Goal: Complete application form

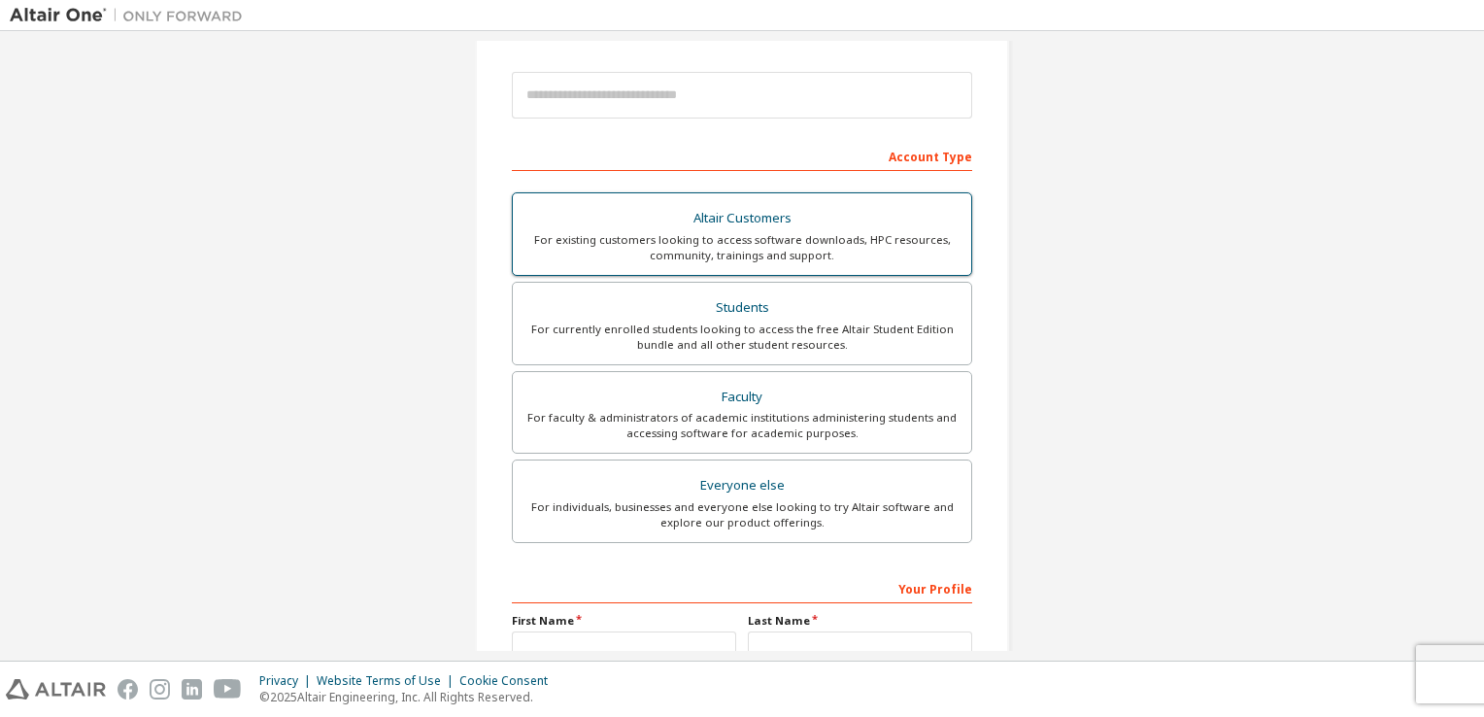
scroll to position [414, 0]
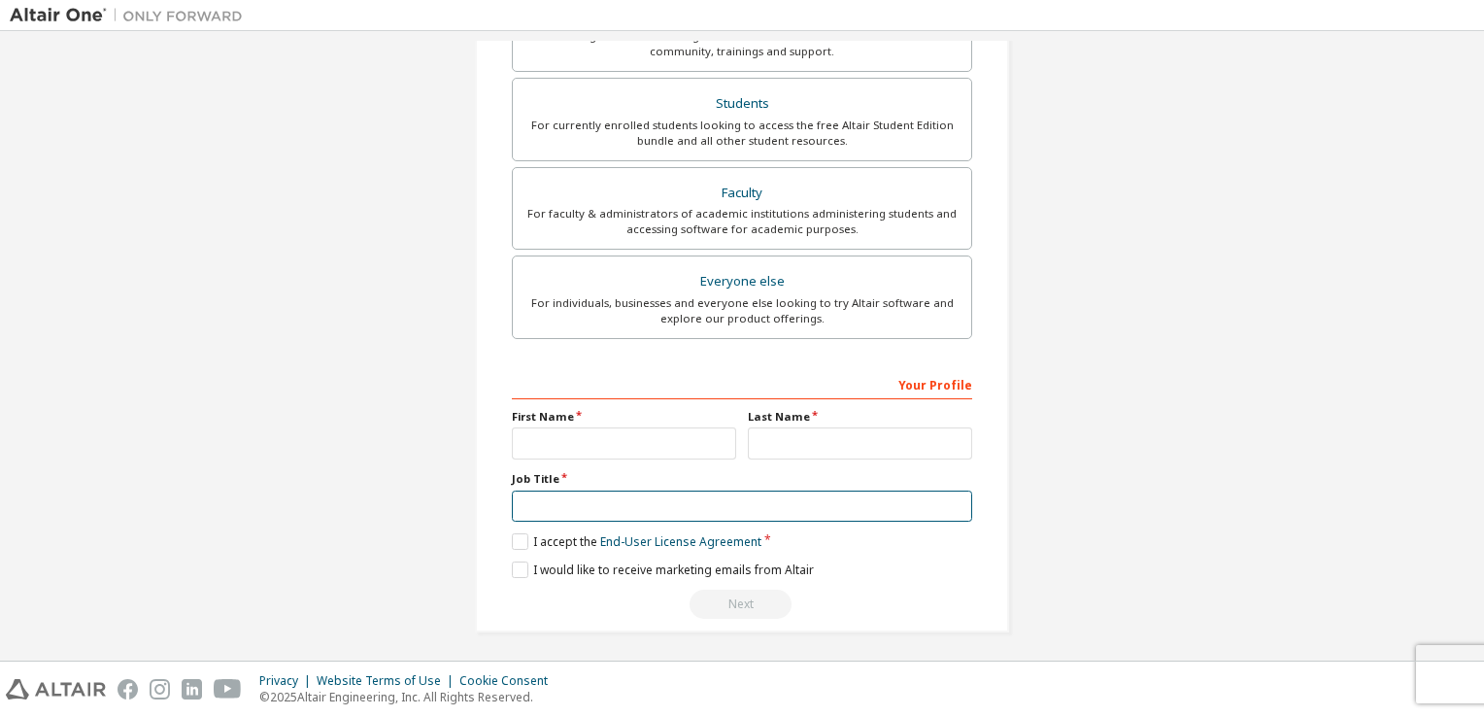
click at [632, 499] on input "text" at bounding box center [742, 507] width 460 height 32
type input "*"
type input "*******"
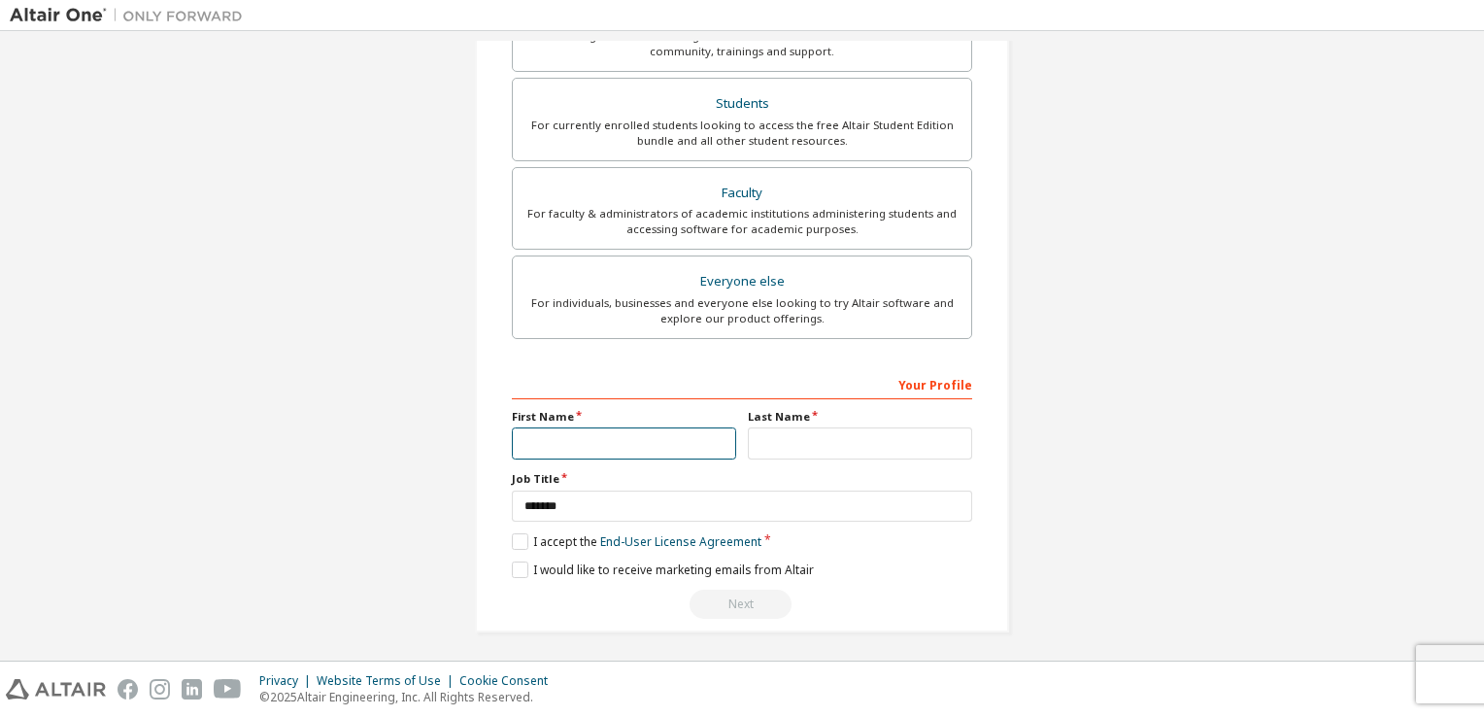
click at [626, 428] on input "text" at bounding box center [624, 443] width 224 height 32
type input "*"
type input "*****"
type input "**"
click at [513, 533] on label "I accept the End-User License Agreement" at bounding box center [637, 541] width 250 height 17
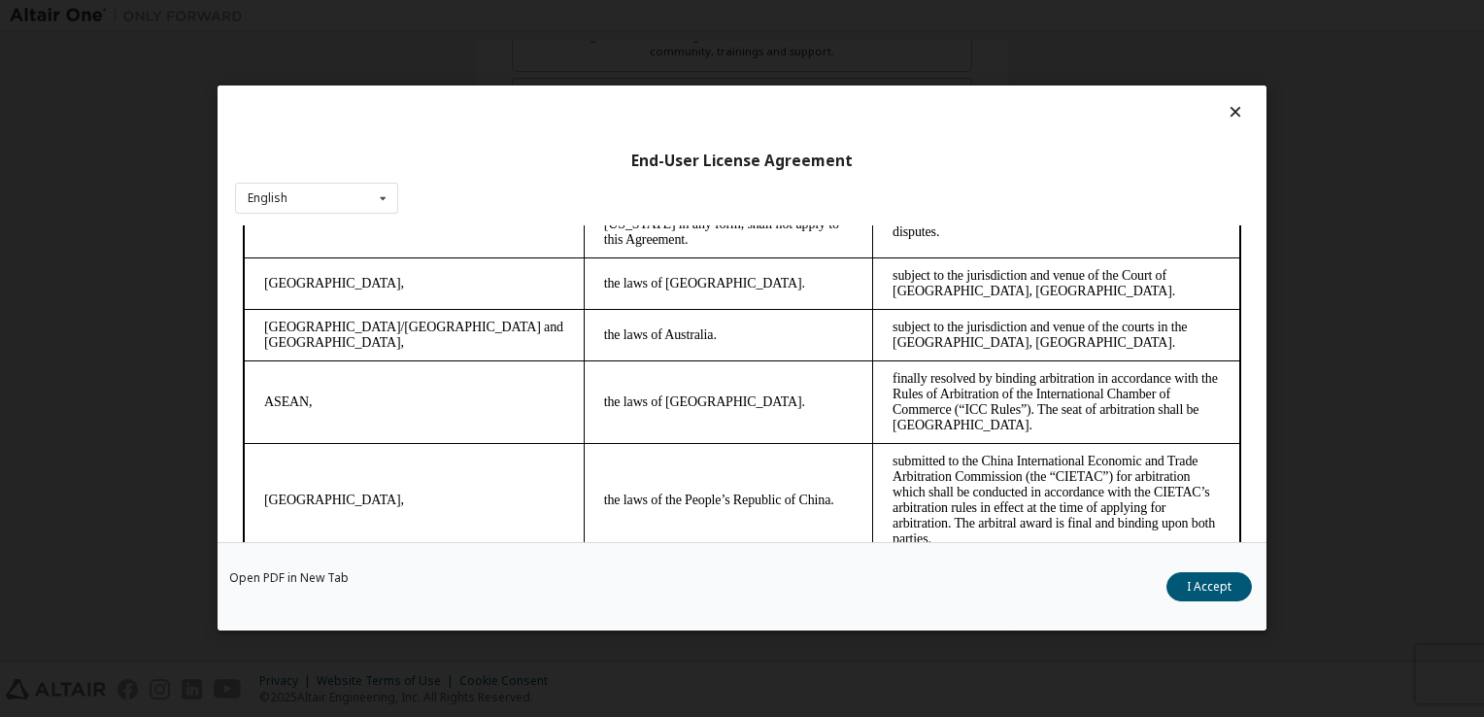
scroll to position [5455, 0]
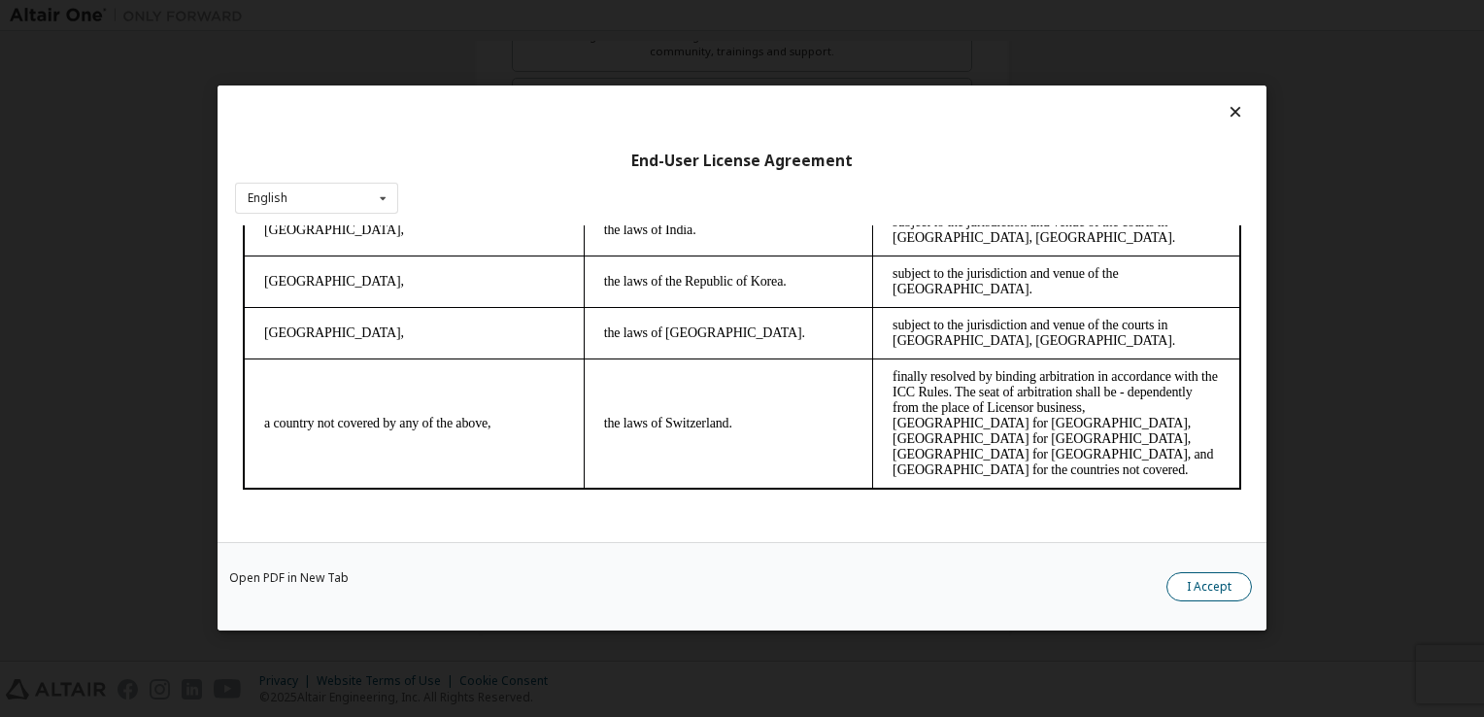
click at [1191, 592] on button "I Accept" at bounding box center [1209, 587] width 85 height 29
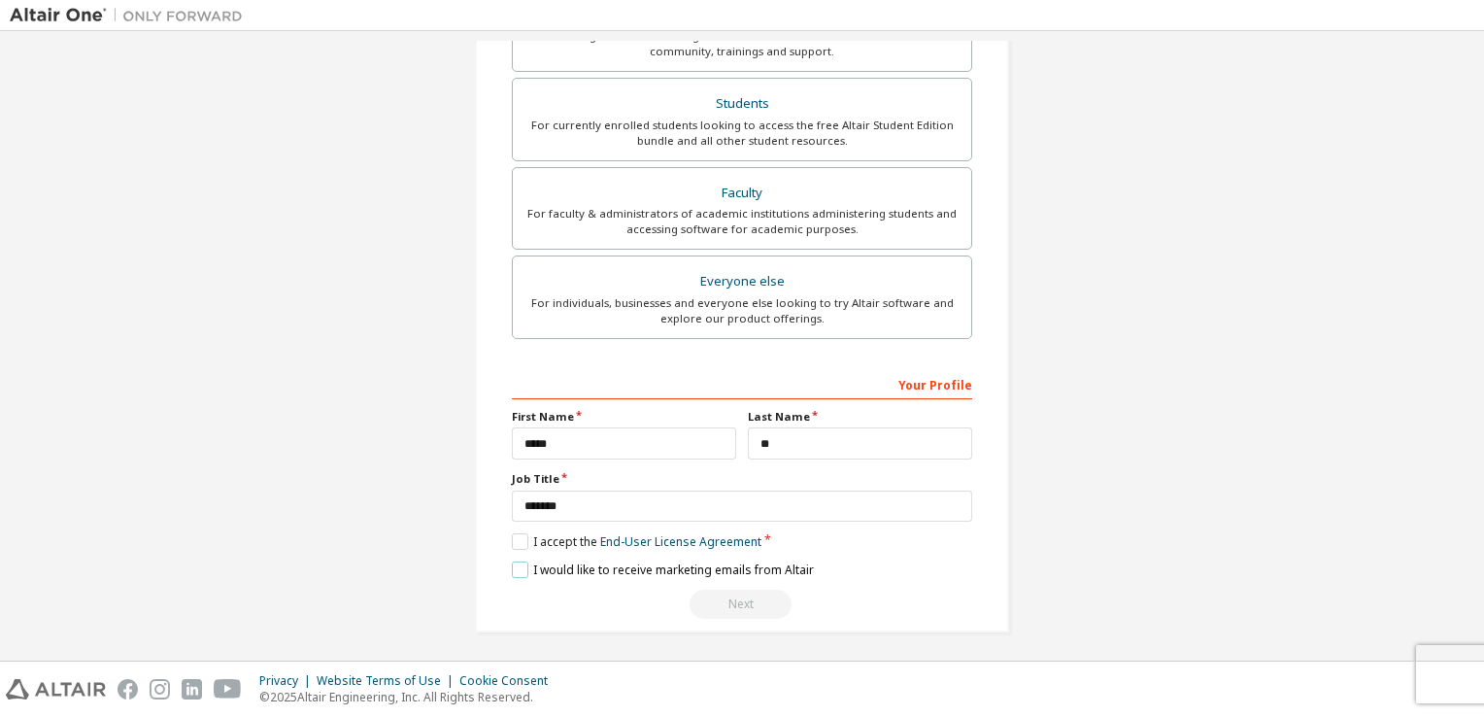
click at [512, 562] on label "I would like to receive marketing emails from Altair" at bounding box center [663, 570] width 302 height 17
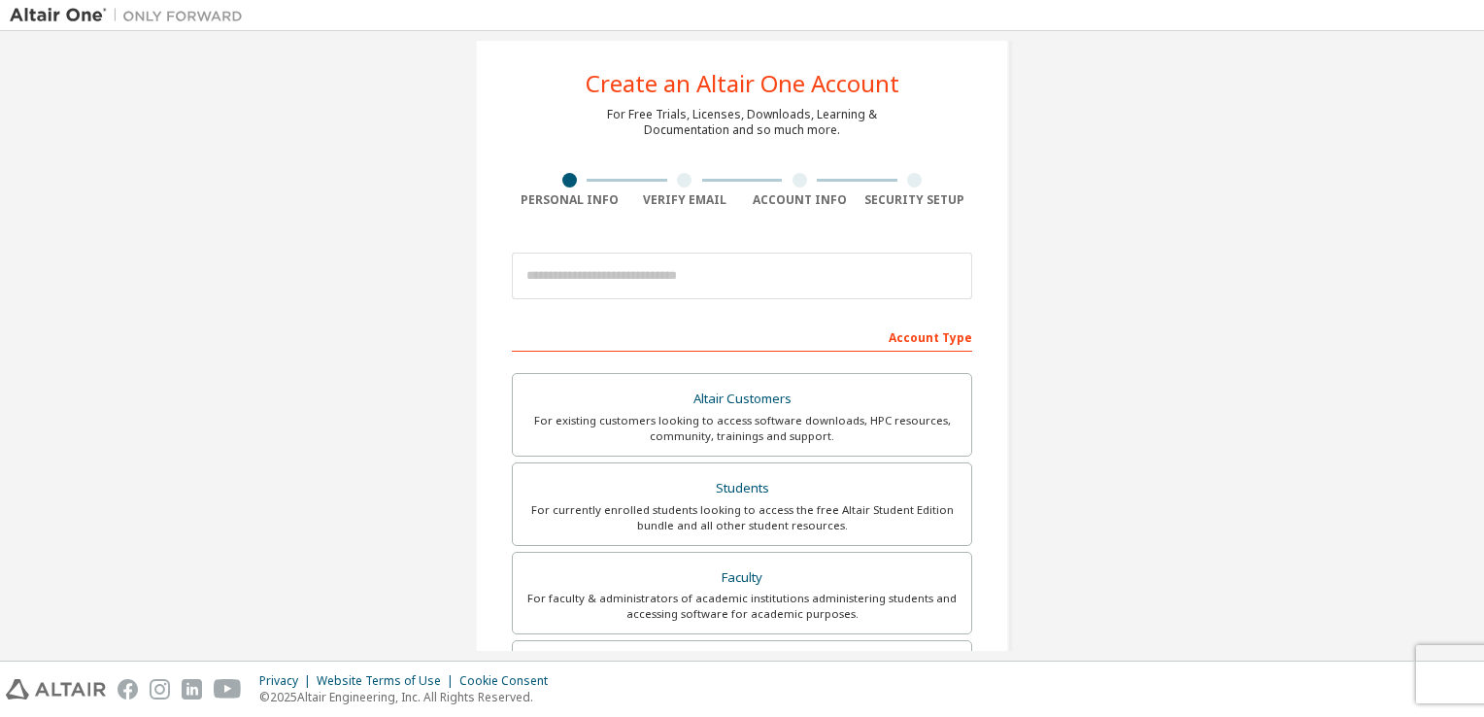
scroll to position [0, 0]
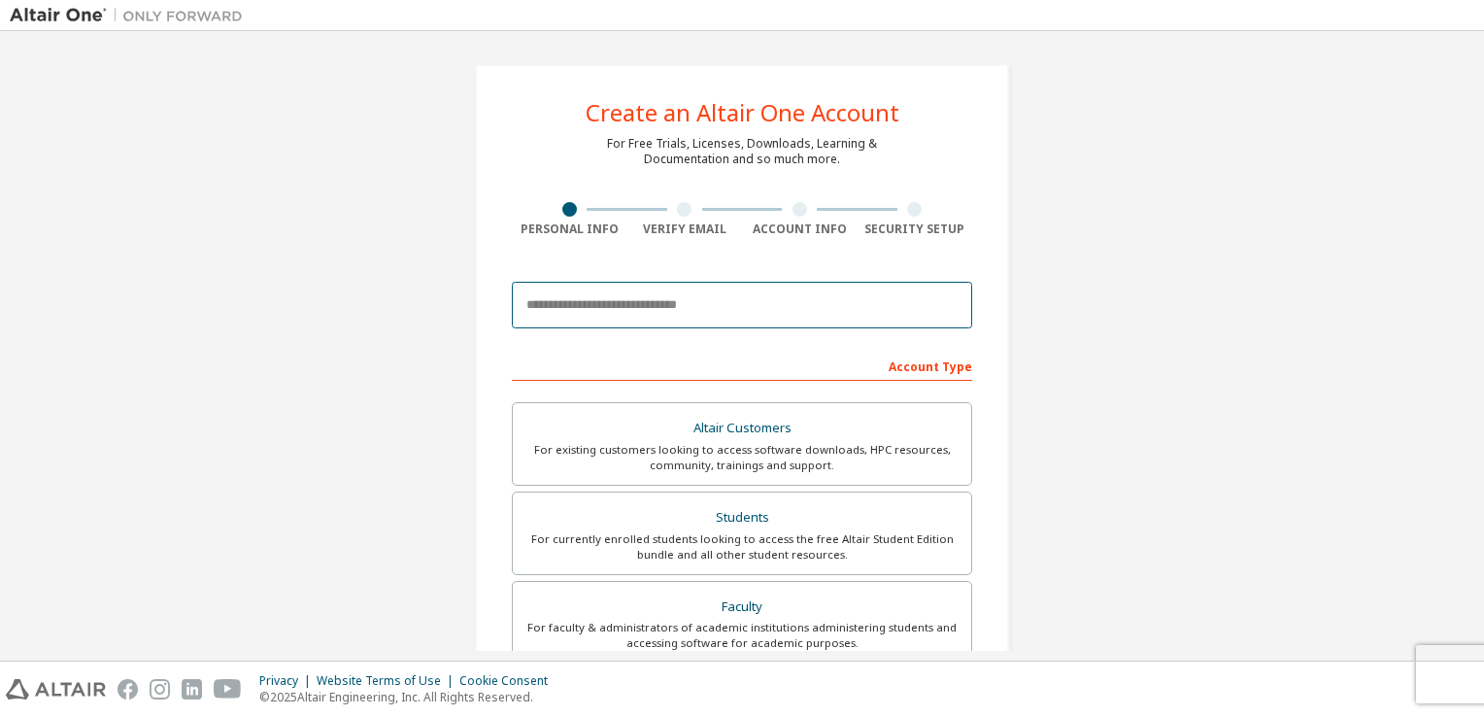
click at [729, 305] on input "email" at bounding box center [742, 305] width 460 height 47
type input "**********"
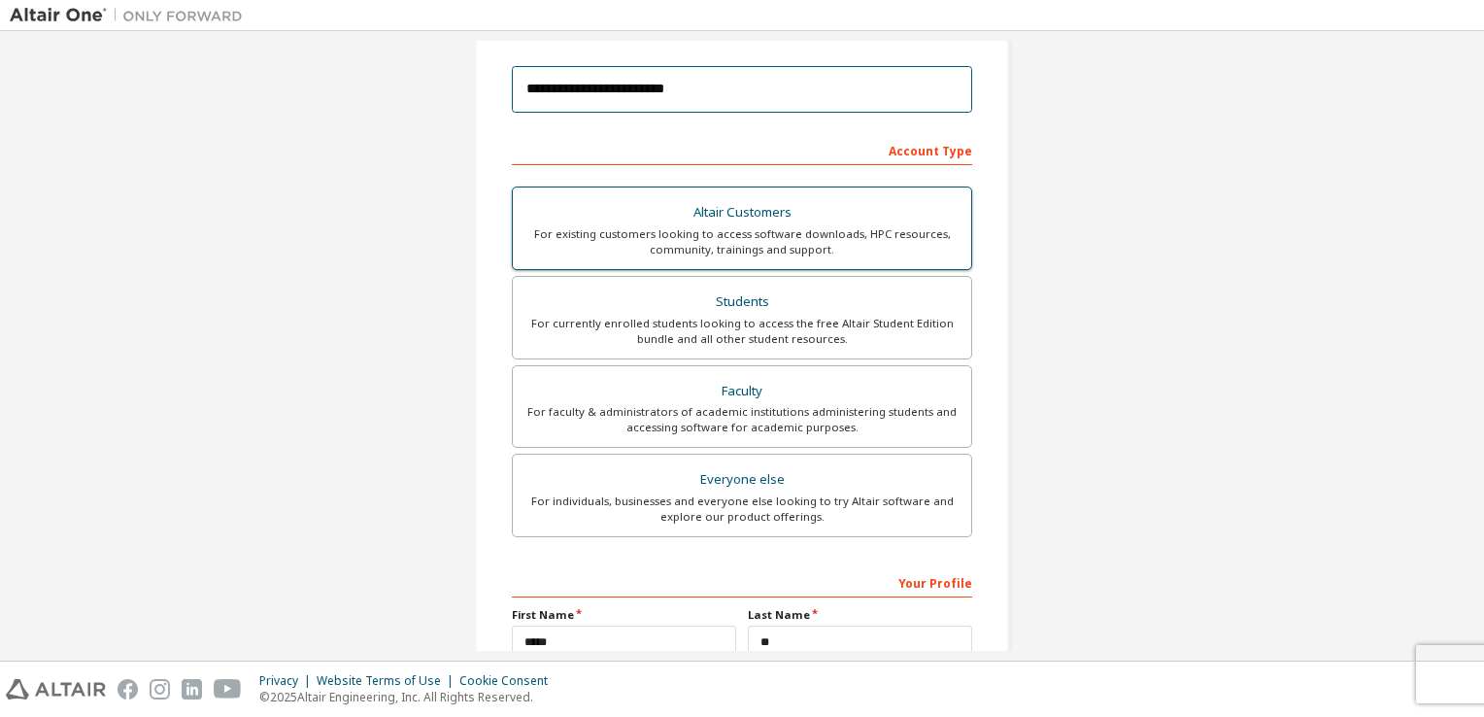
scroll to position [217, 0]
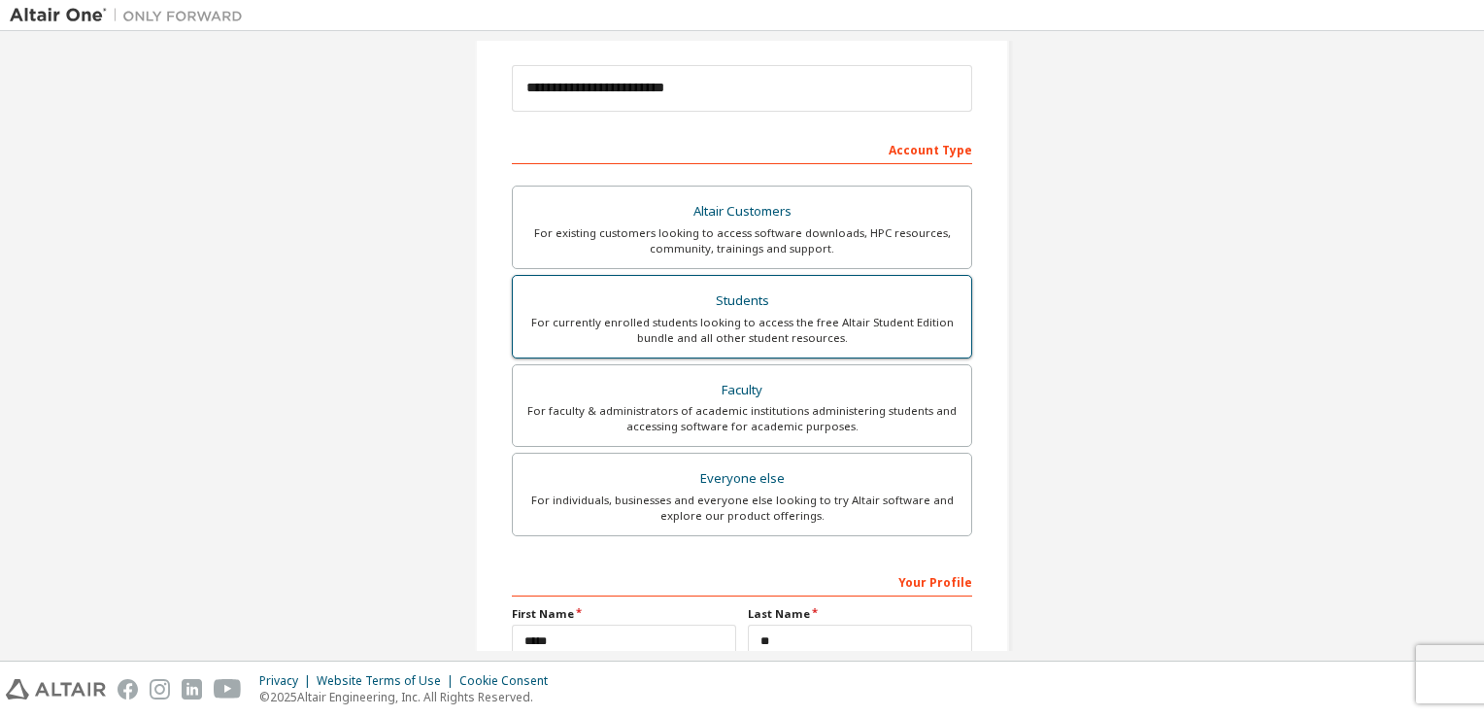
click at [801, 321] on div "For currently enrolled students looking to access the free Altair Student Editi…" at bounding box center [742, 330] width 435 height 31
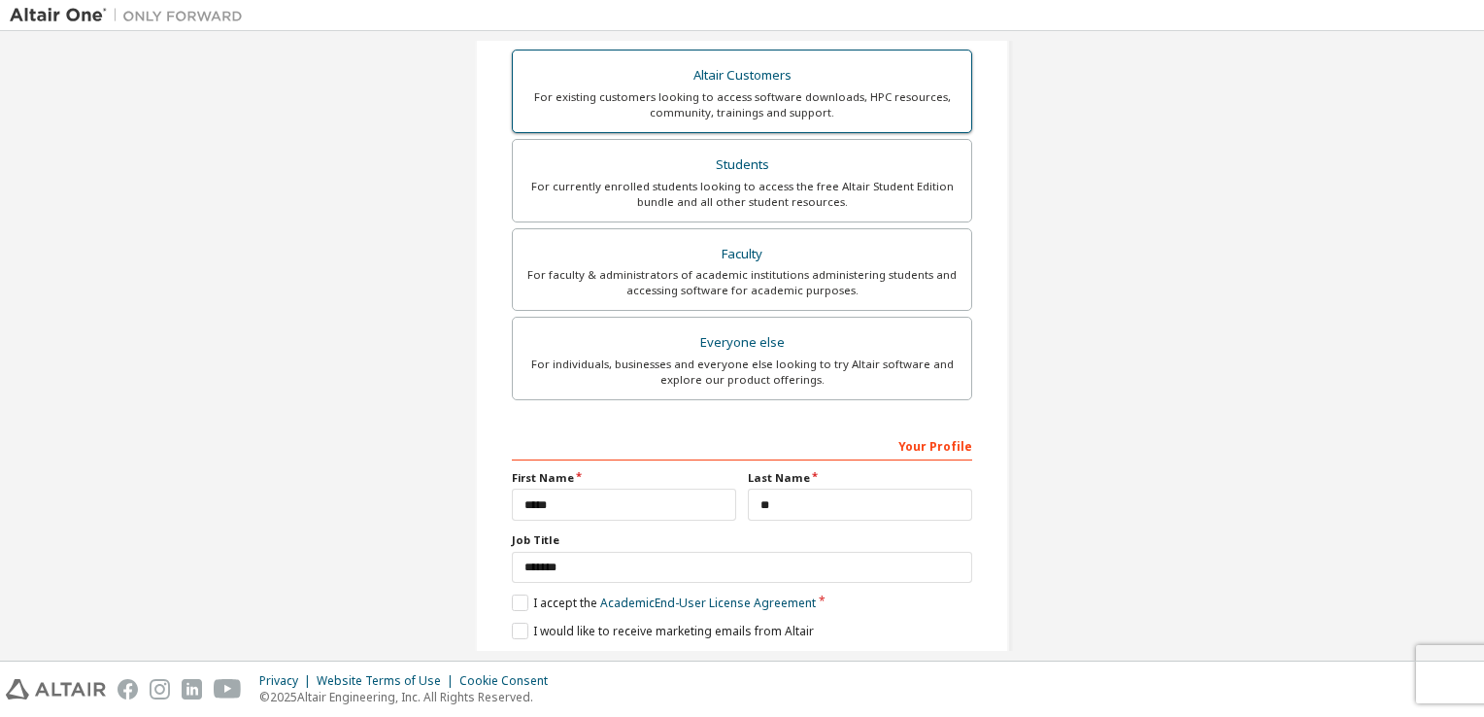
scroll to position [414, 0]
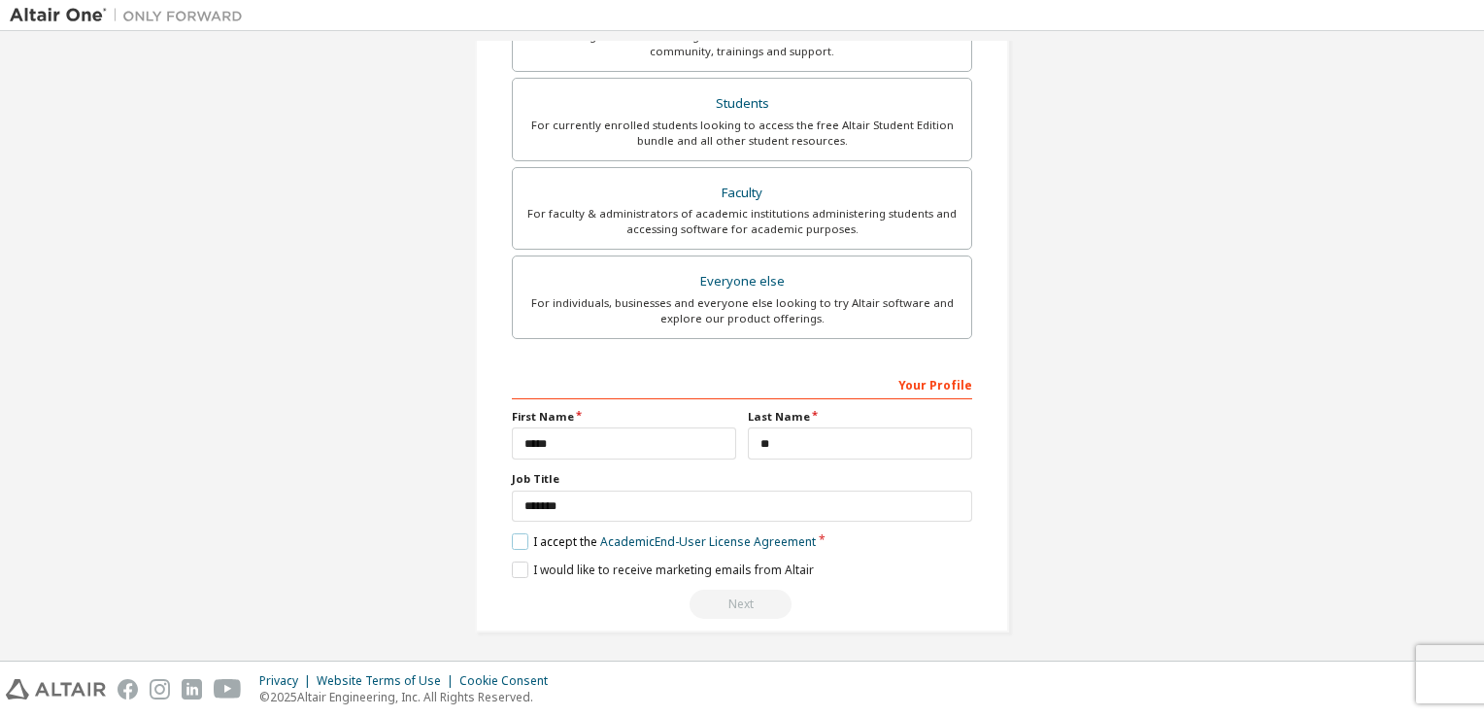
click at [521, 533] on label "I accept the Academic End-User License Agreement" at bounding box center [664, 541] width 304 height 17
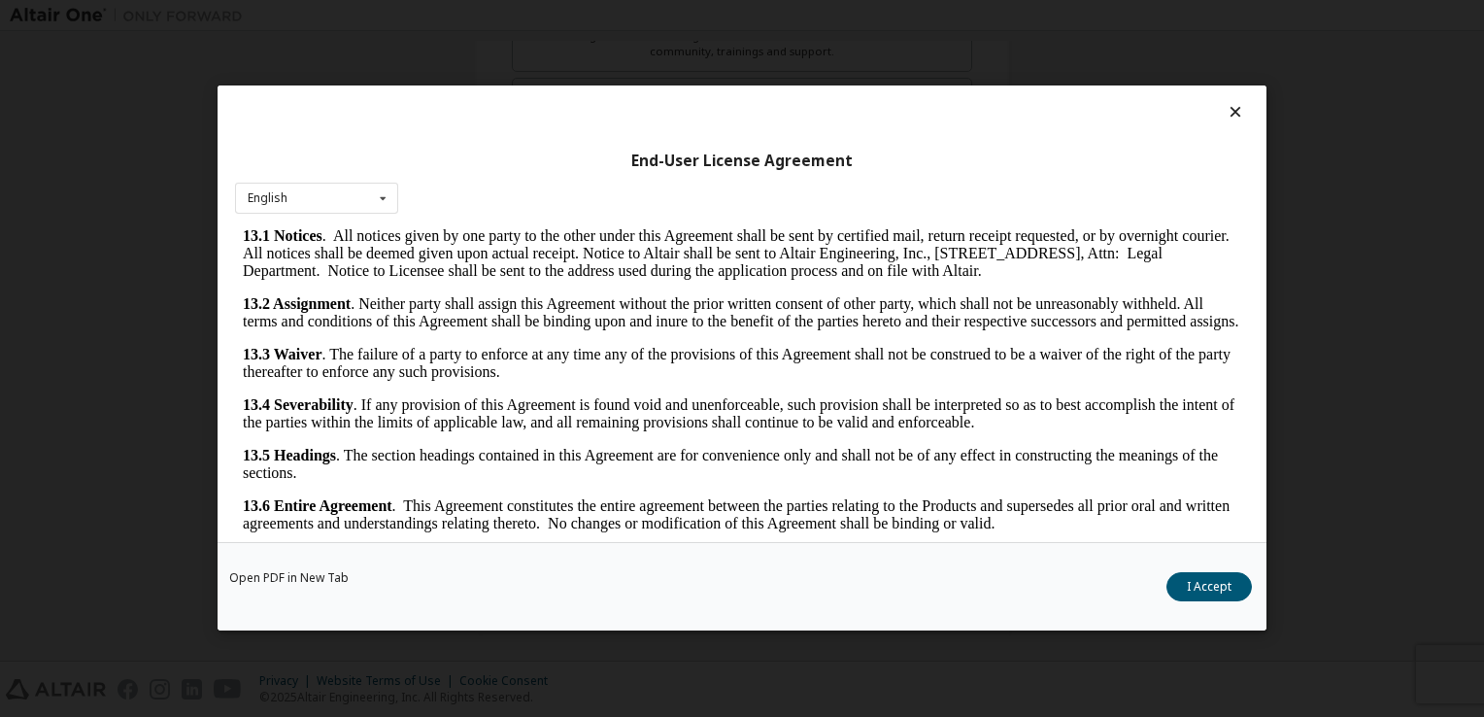
scroll to position [4389, 0]
click at [1177, 589] on button "I Accept" at bounding box center [1209, 587] width 85 height 29
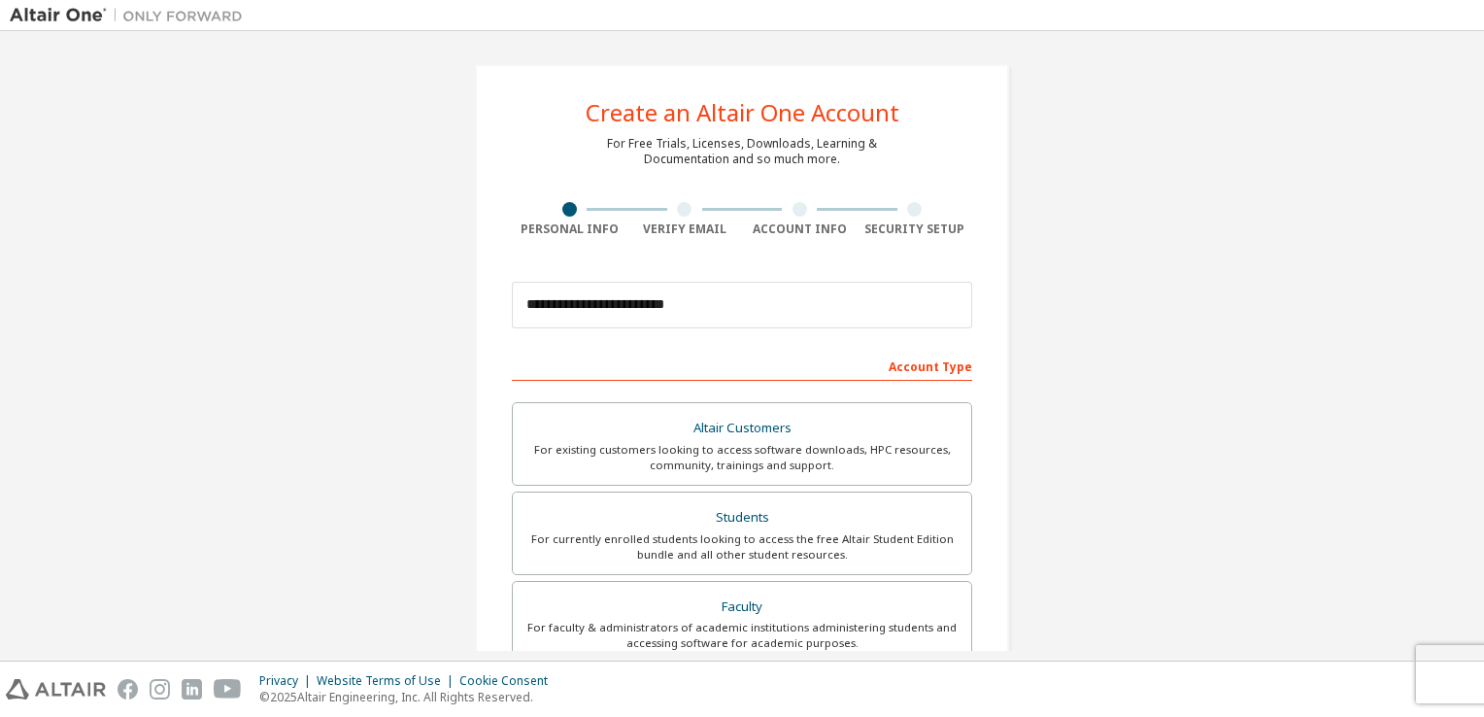
scroll to position [414, 0]
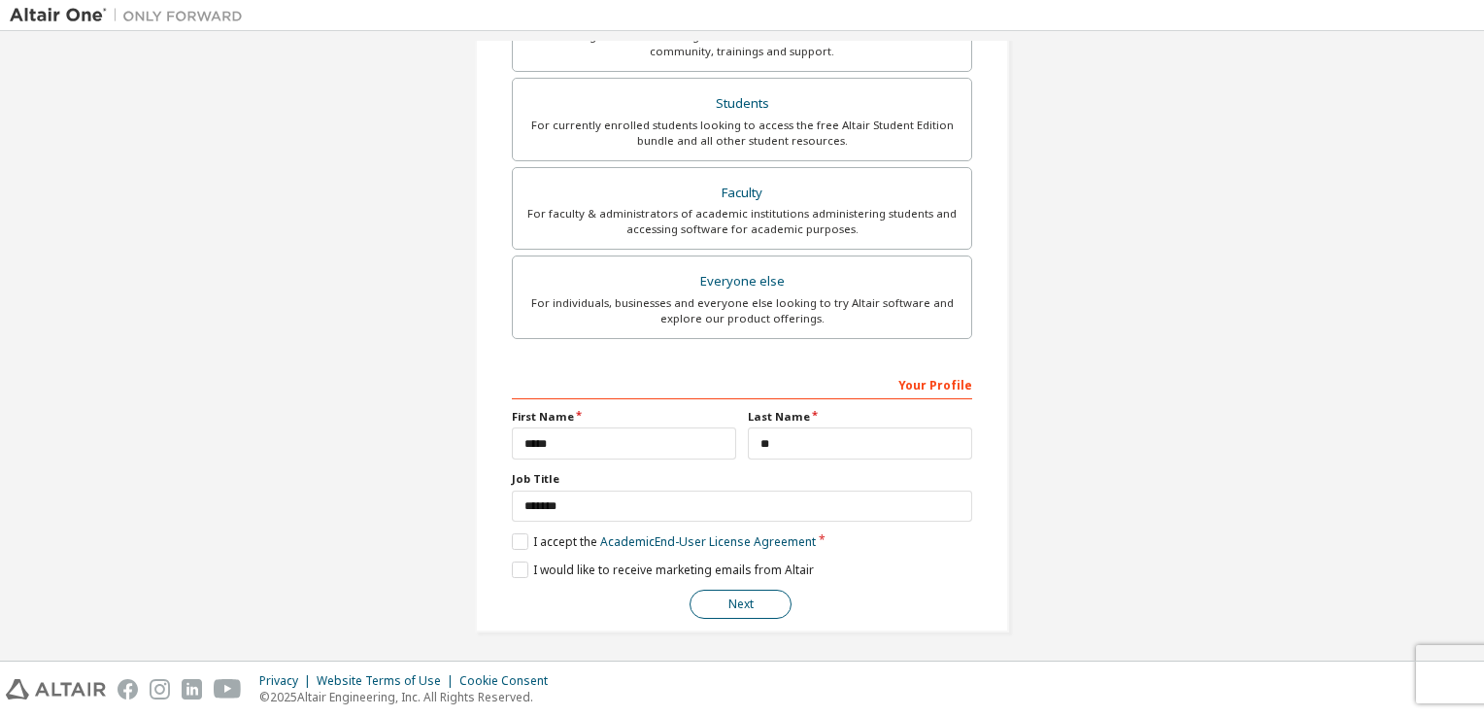
click at [746, 600] on button "Next" at bounding box center [741, 604] width 102 height 29
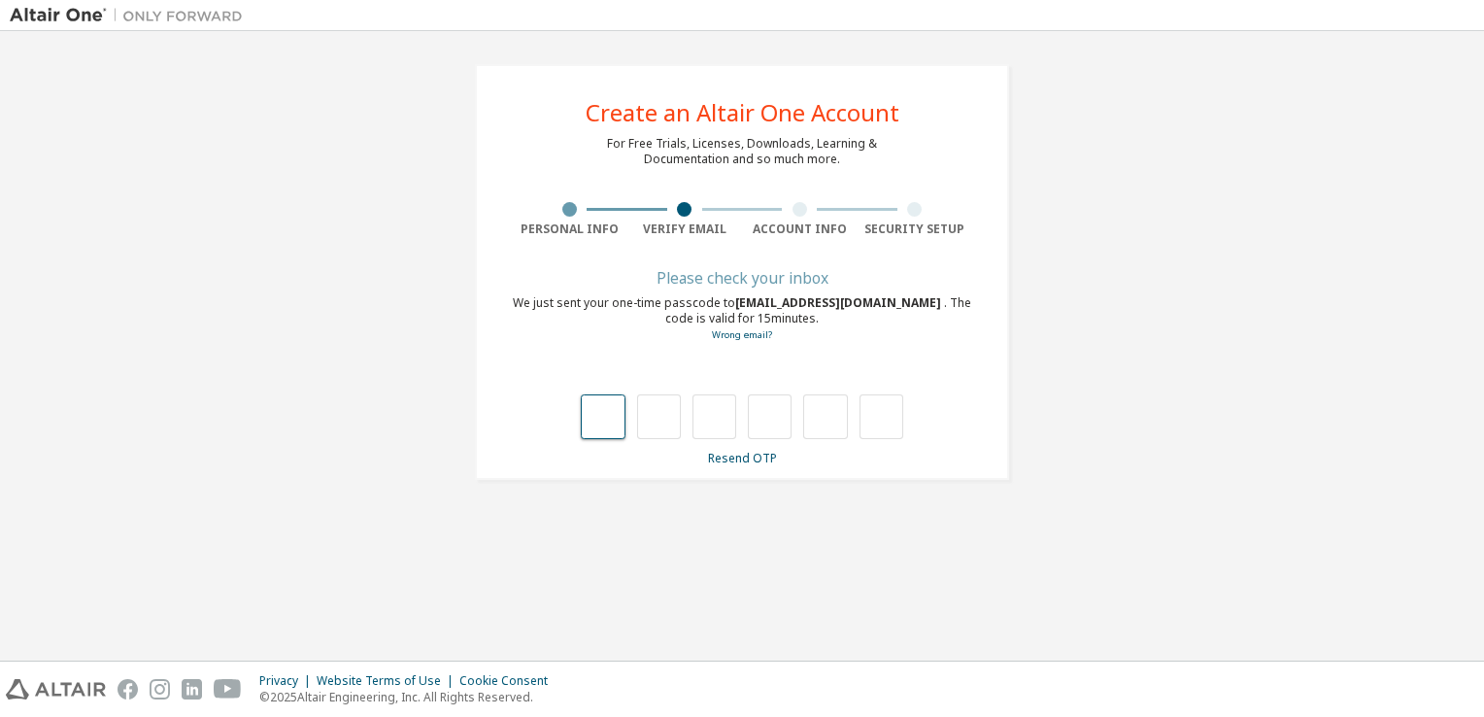
type input "*"
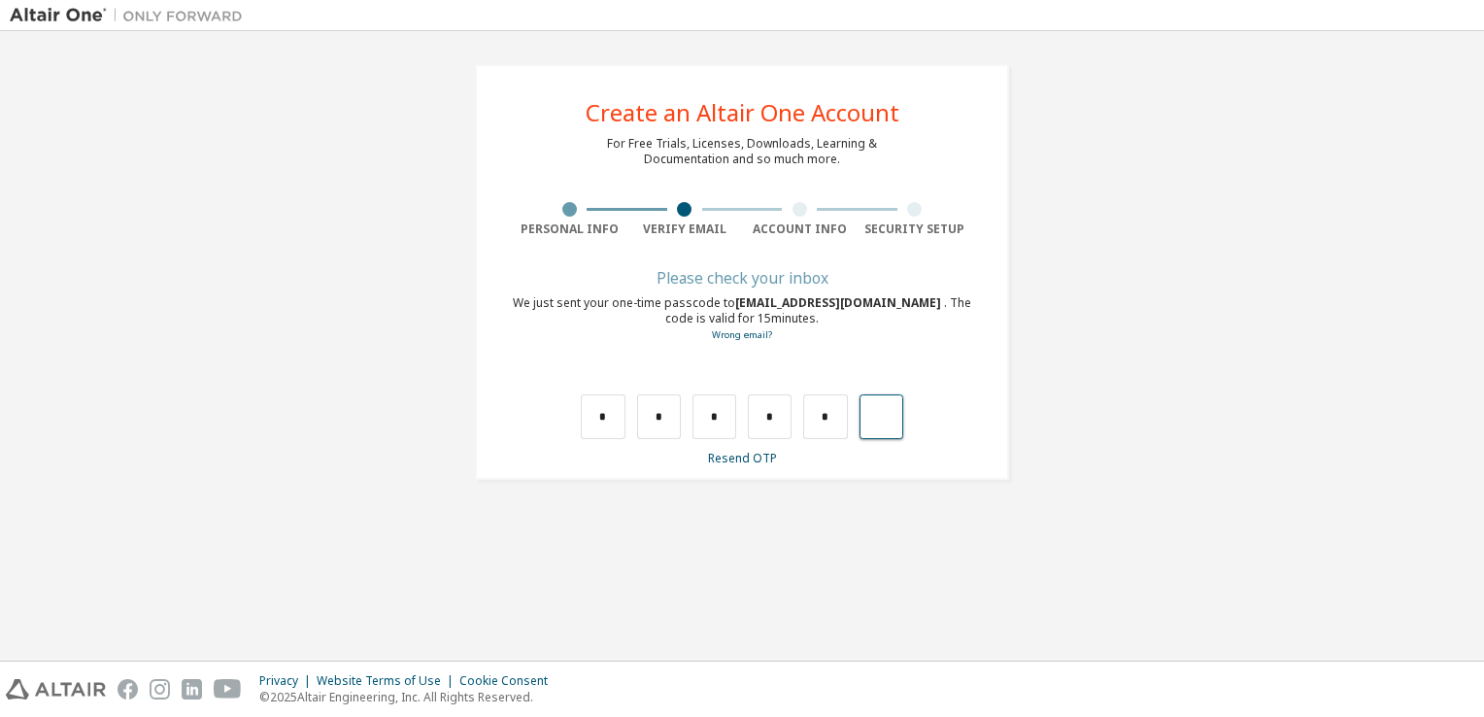
type input "*"
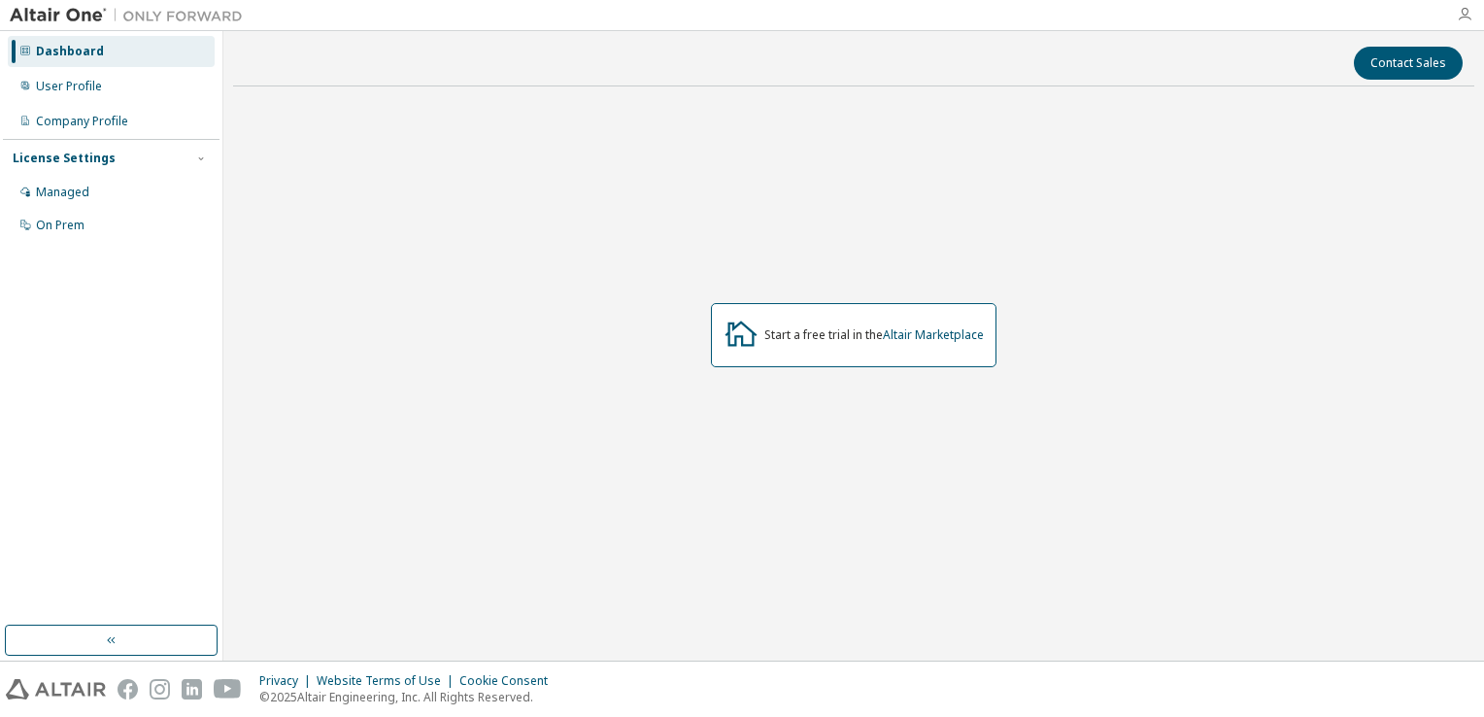
click at [1461, 17] on icon "button" at bounding box center [1465, 15] width 16 height 16
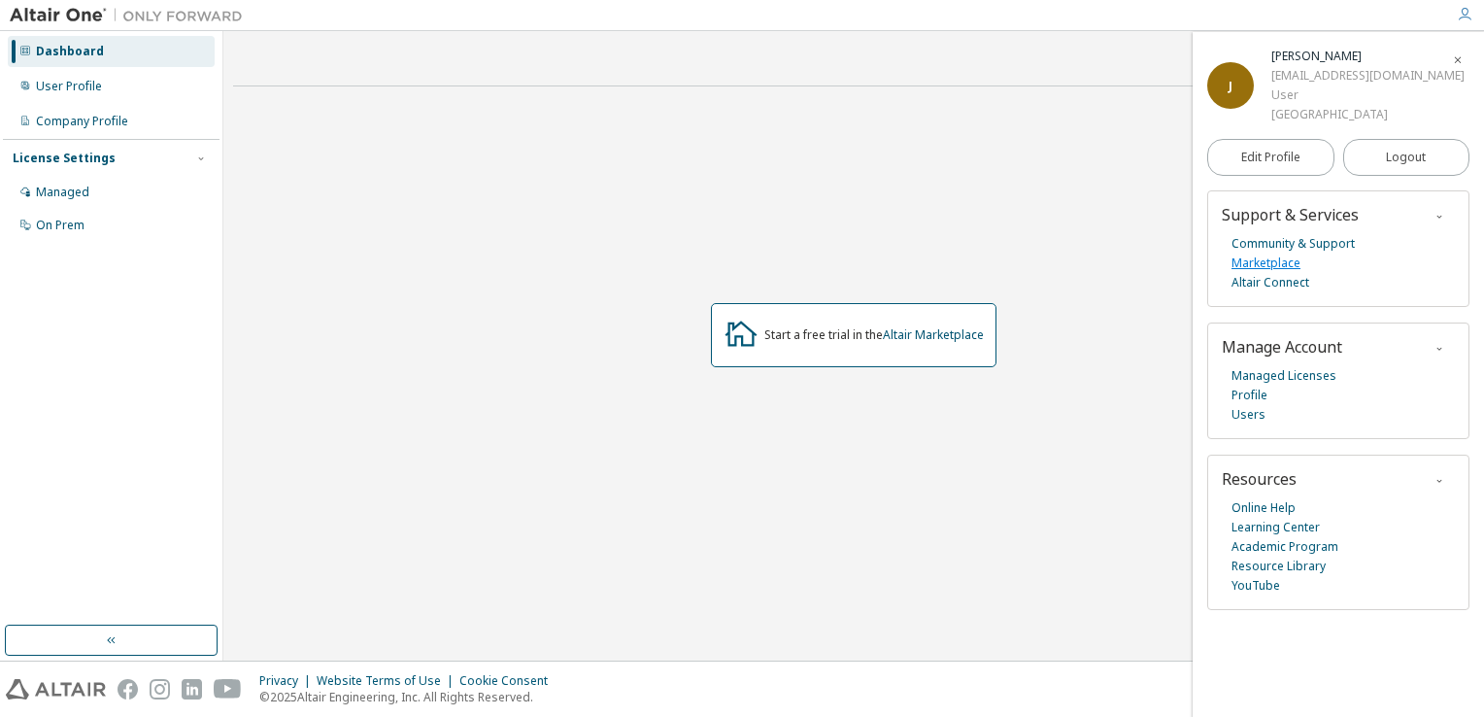
click at [1291, 266] on link "Marketplace" at bounding box center [1266, 263] width 69 height 19
